Goal: Information Seeking & Learning: Find specific fact

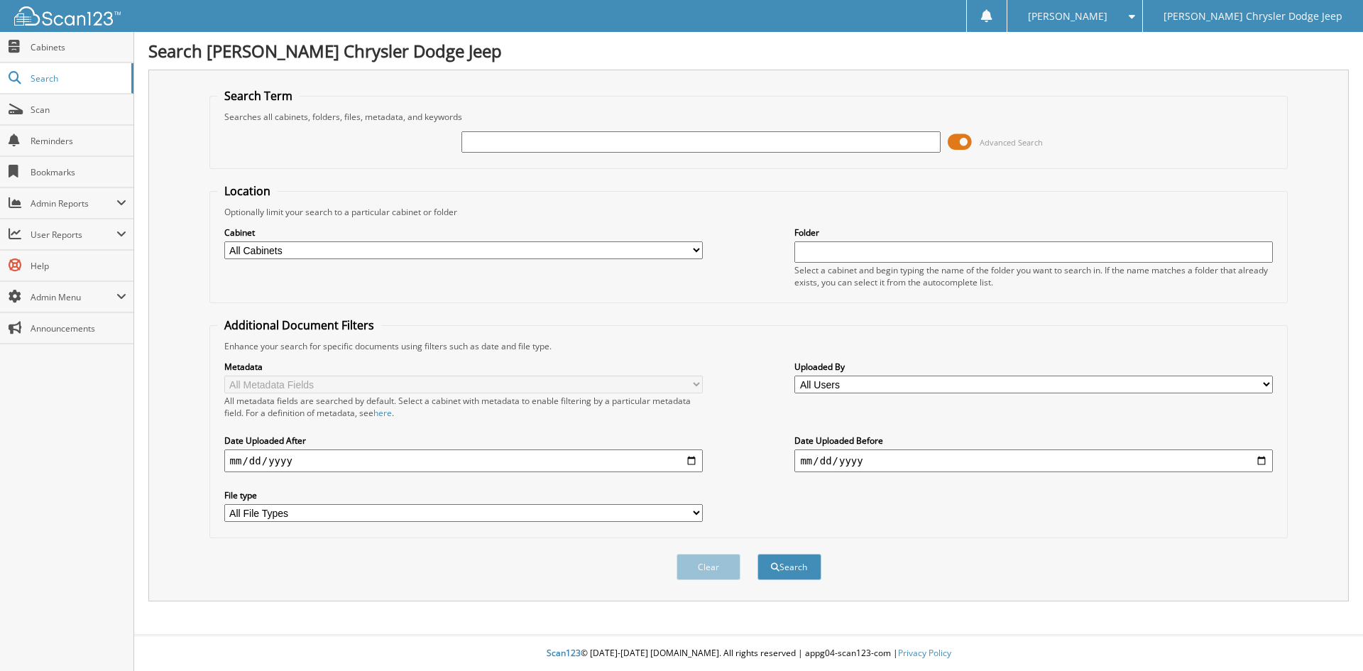
click at [593, 144] on input "text" at bounding box center [700, 141] width 478 height 21
type input "2522500"
click at [757, 554] on button "Search" at bounding box center [789, 567] width 64 height 26
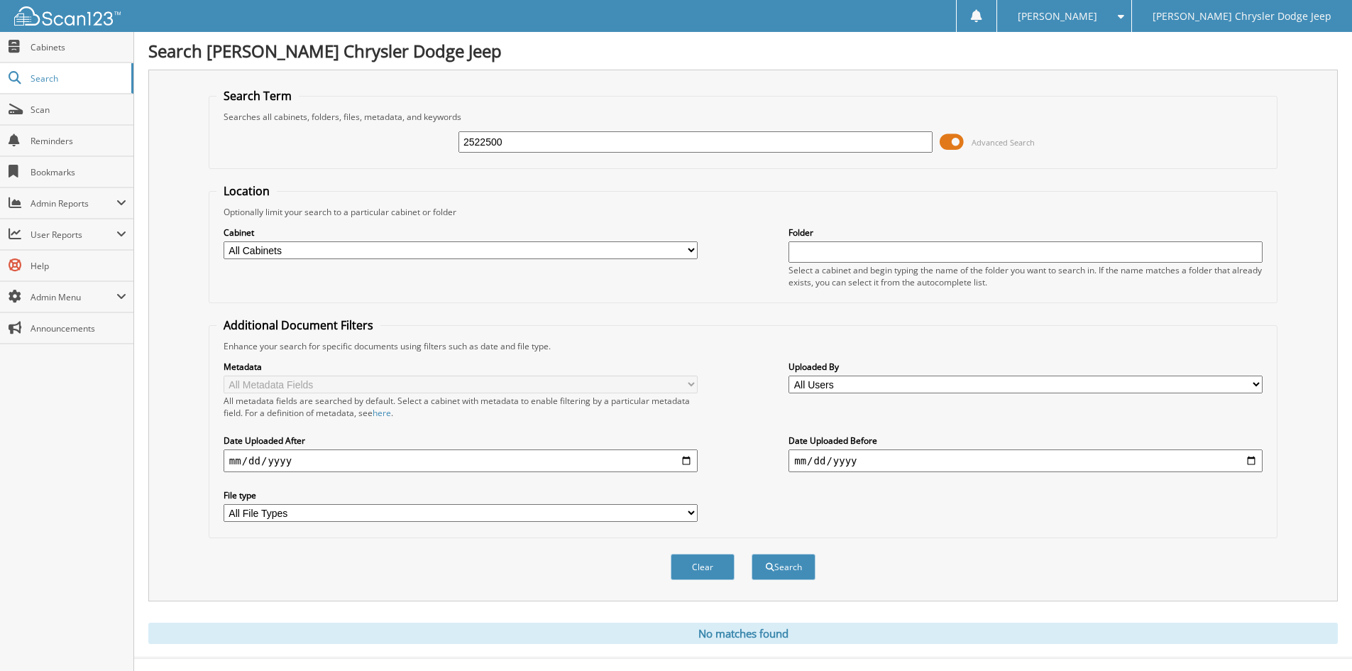
click at [580, 149] on input "2522500" at bounding box center [695, 141] width 474 height 21
click at [663, 141] on input "text" at bounding box center [695, 141] width 474 height 21
type input "22500"
click at [752, 554] on button "Search" at bounding box center [784, 567] width 64 height 26
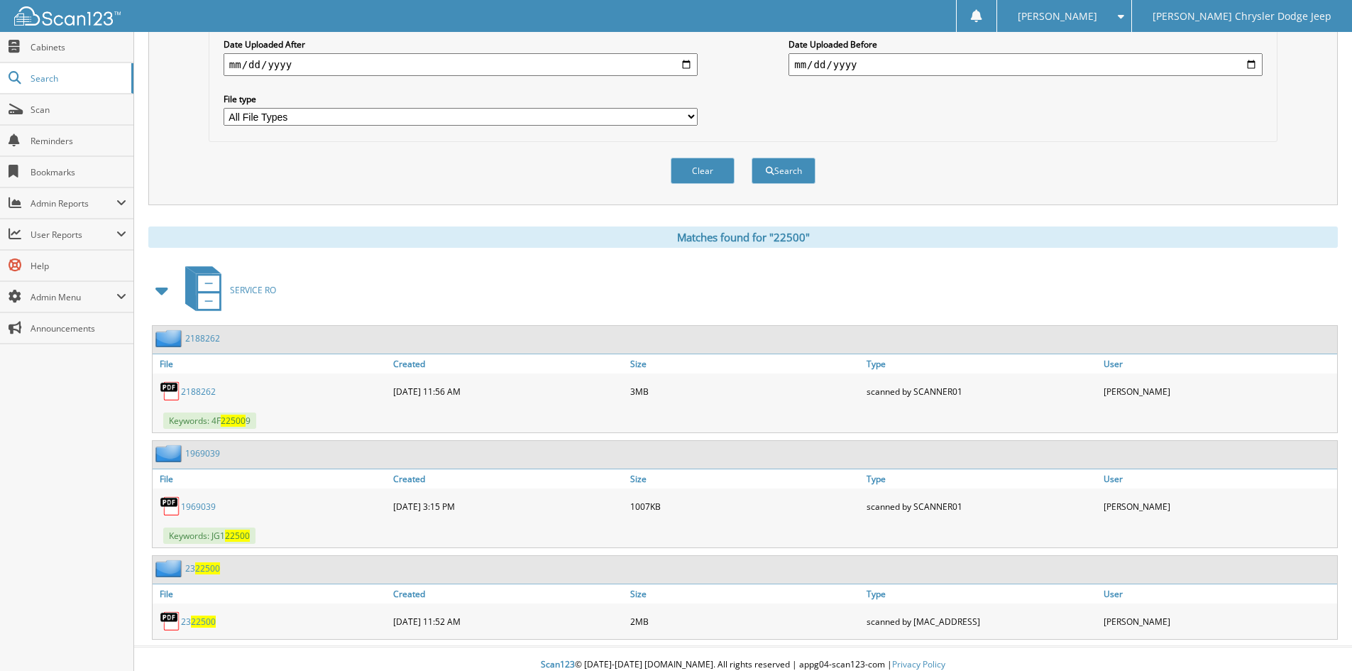
scroll to position [408, 0]
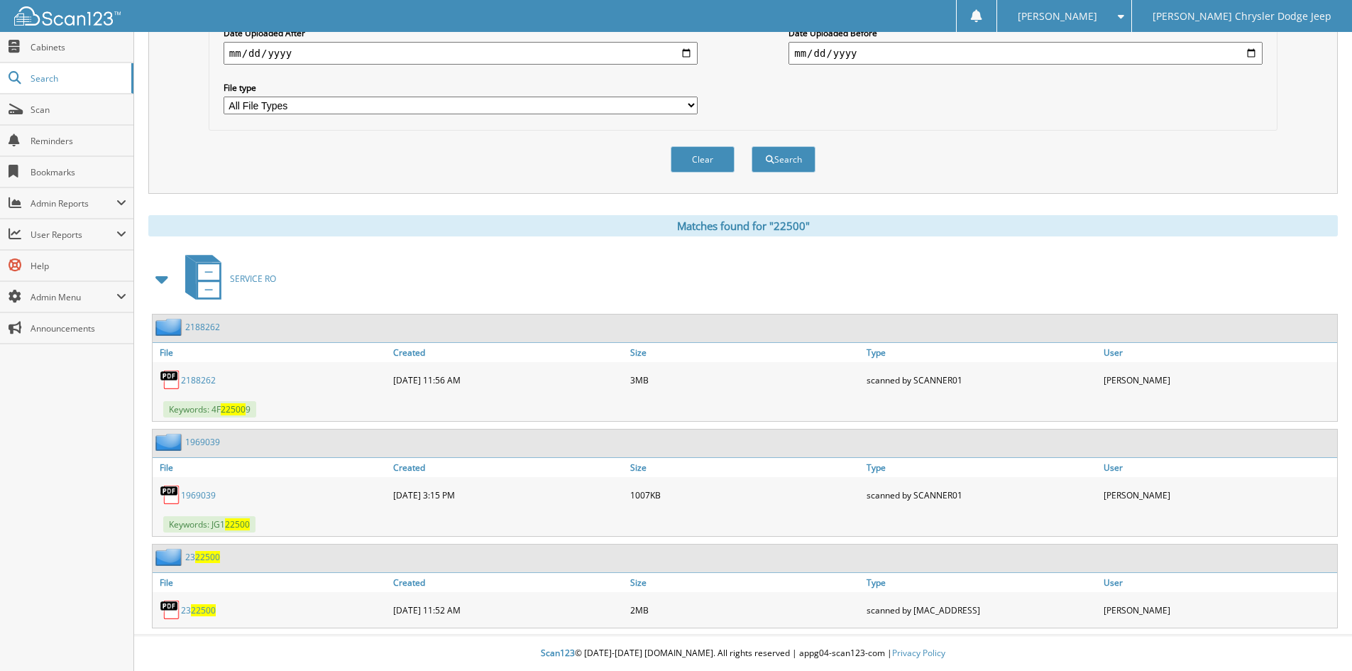
click at [209, 610] on span "22500" at bounding box center [203, 610] width 25 height 12
click at [83, 72] on span "Search" at bounding box center [78, 78] width 94 height 12
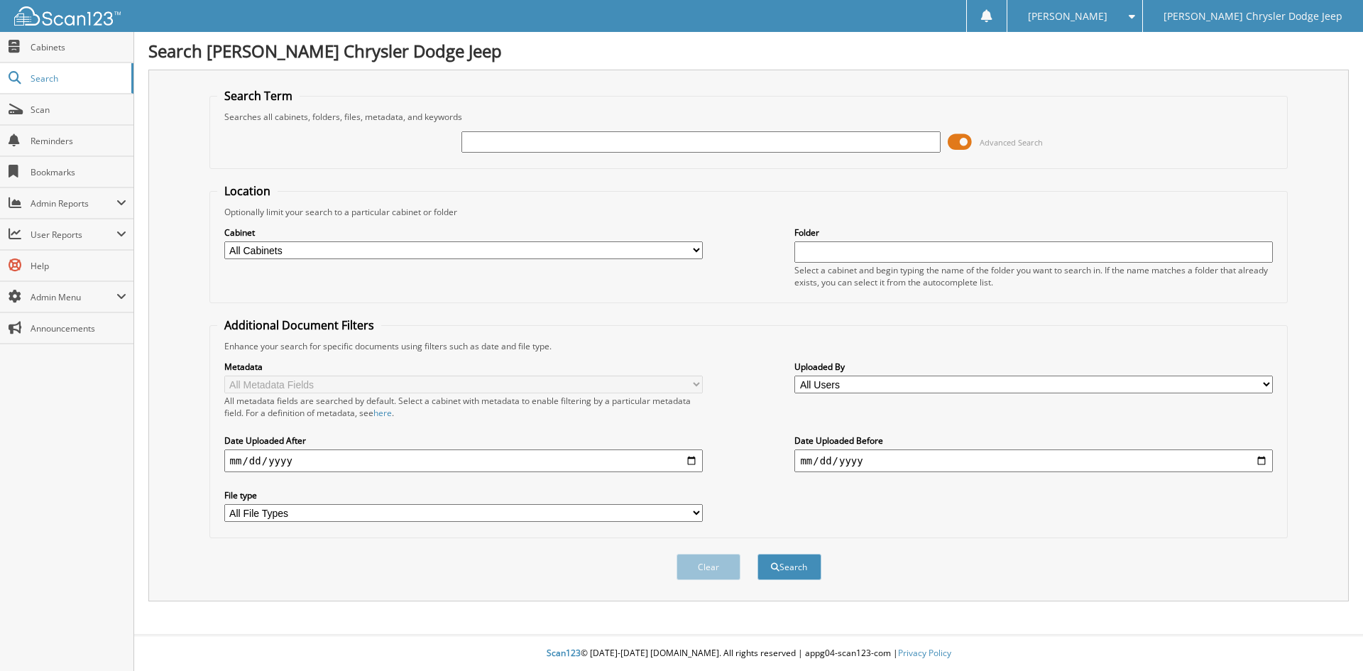
click at [748, 146] on input "text" at bounding box center [700, 141] width 478 height 21
type input "2521258"
click at [757, 554] on button "Search" at bounding box center [789, 567] width 64 height 26
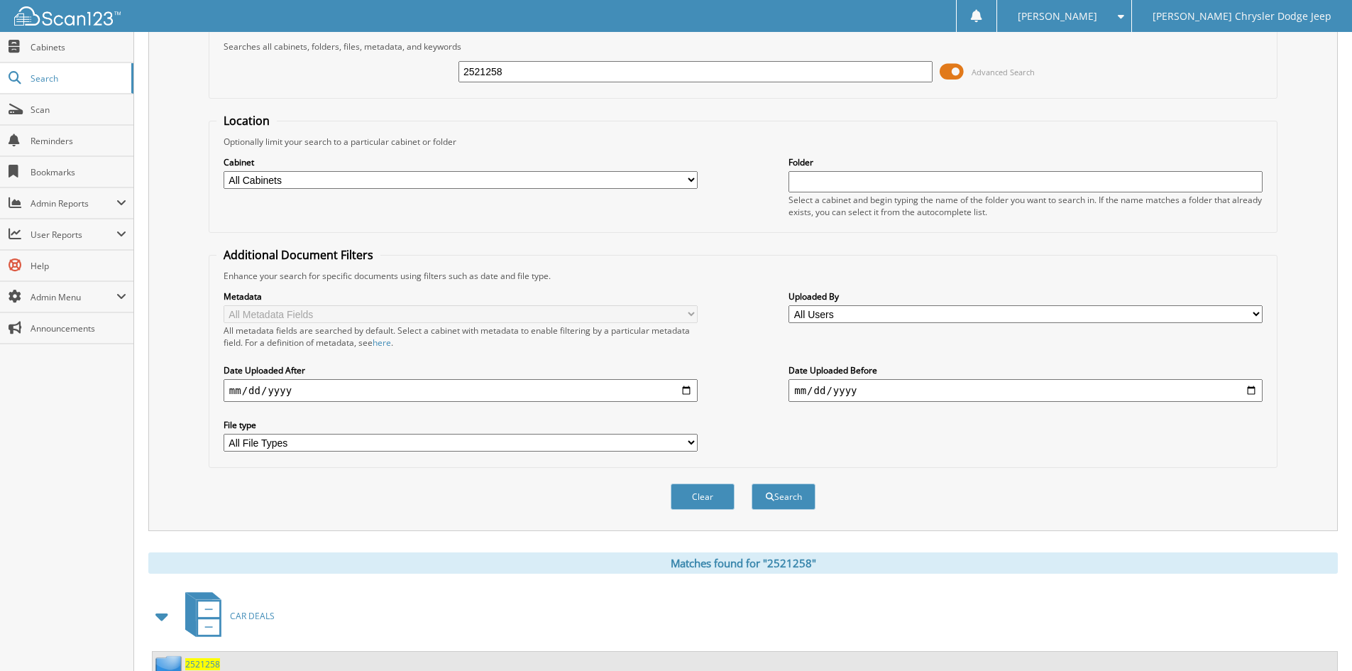
scroll to position [178, 0]
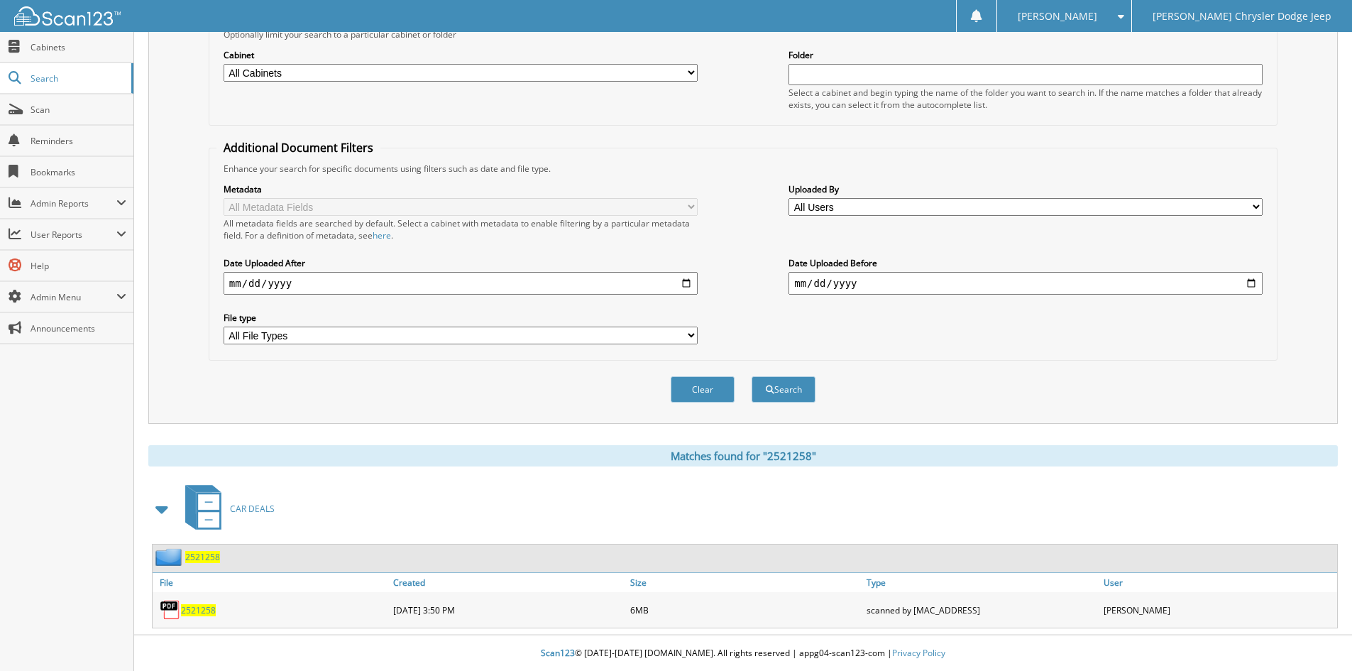
click at [185, 606] on span "2521258" at bounding box center [198, 610] width 35 height 12
